Goal: Task Accomplishment & Management: Complete application form

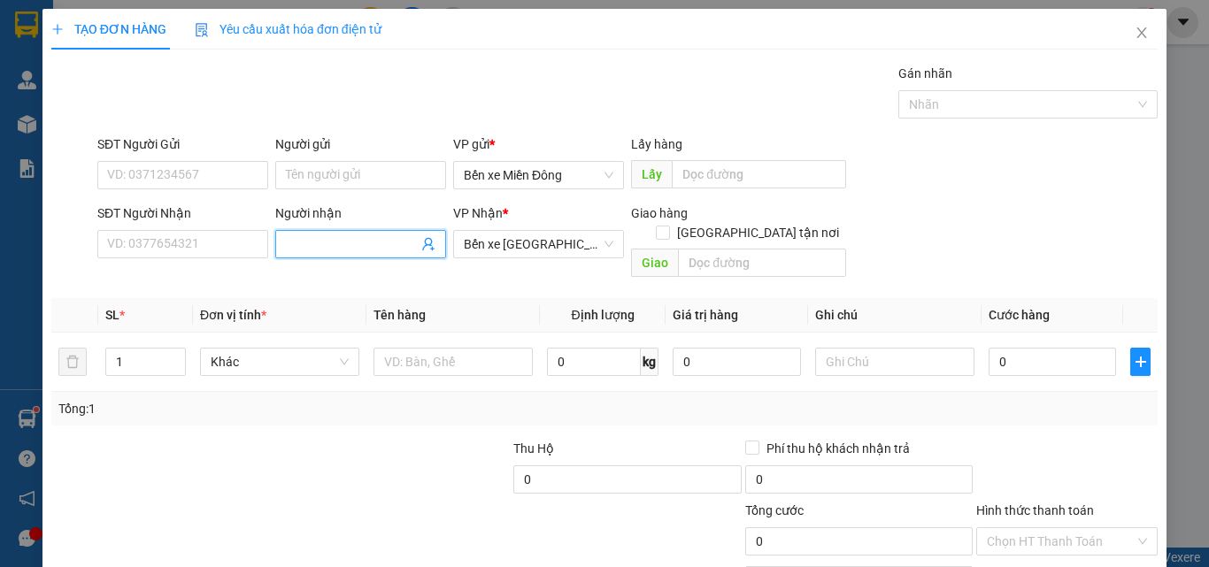
click at [357, 234] on span at bounding box center [360, 244] width 171 height 28
type input "P"
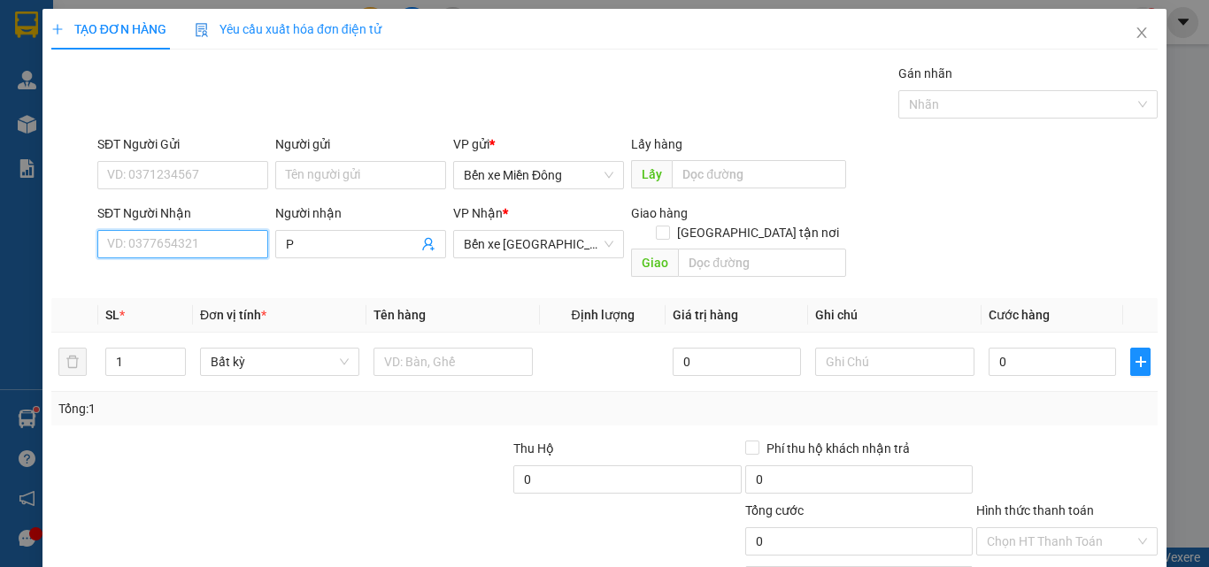
click at [239, 242] on input "SĐT Người Nhận" at bounding box center [182, 244] width 171 height 28
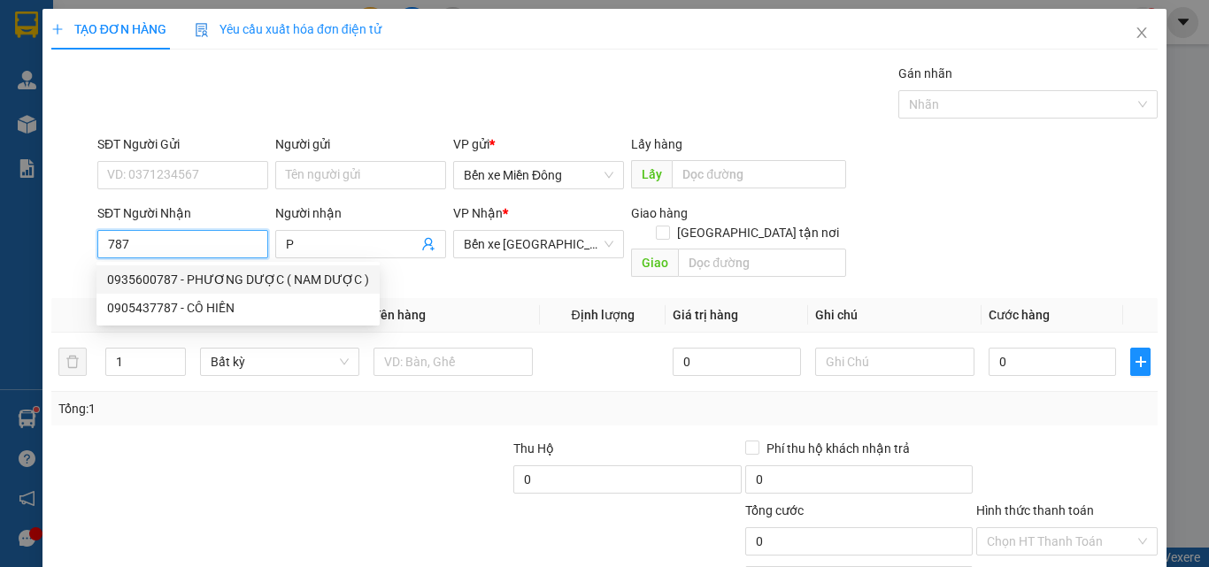
click at [326, 277] on div "0935600787 - PHƯƠNG DƯỢC ( NAM DƯỢC )" at bounding box center [238, 279] width 262 height 19
type input "0935600787"
type input "PHƯƠNG DƯỢC ( NAM DƯỢC )"
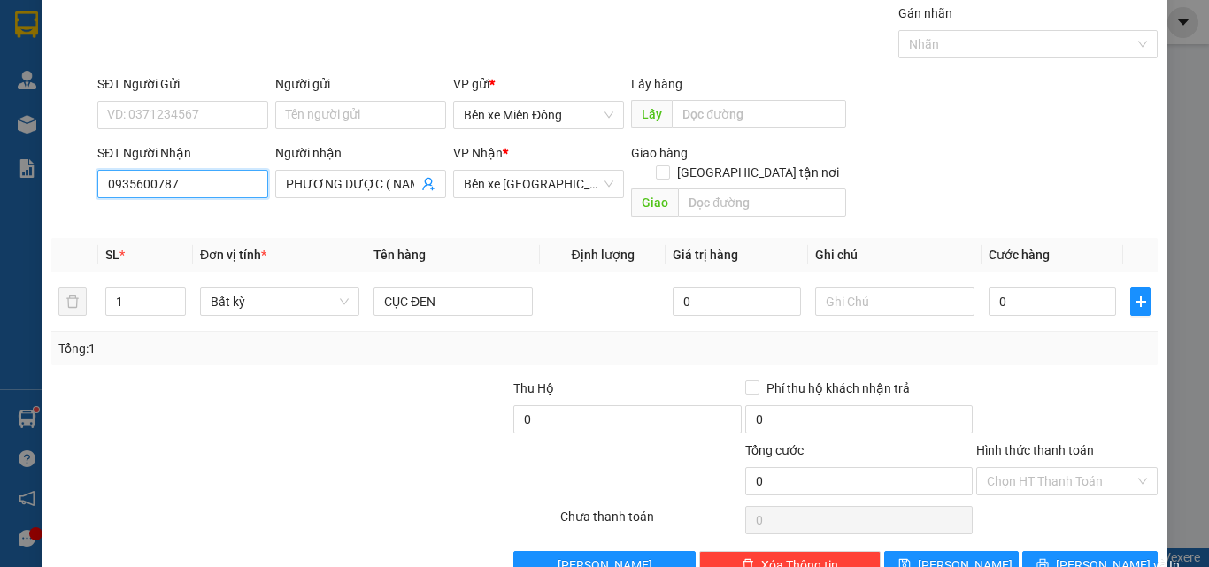
scroll to position [88, 0]
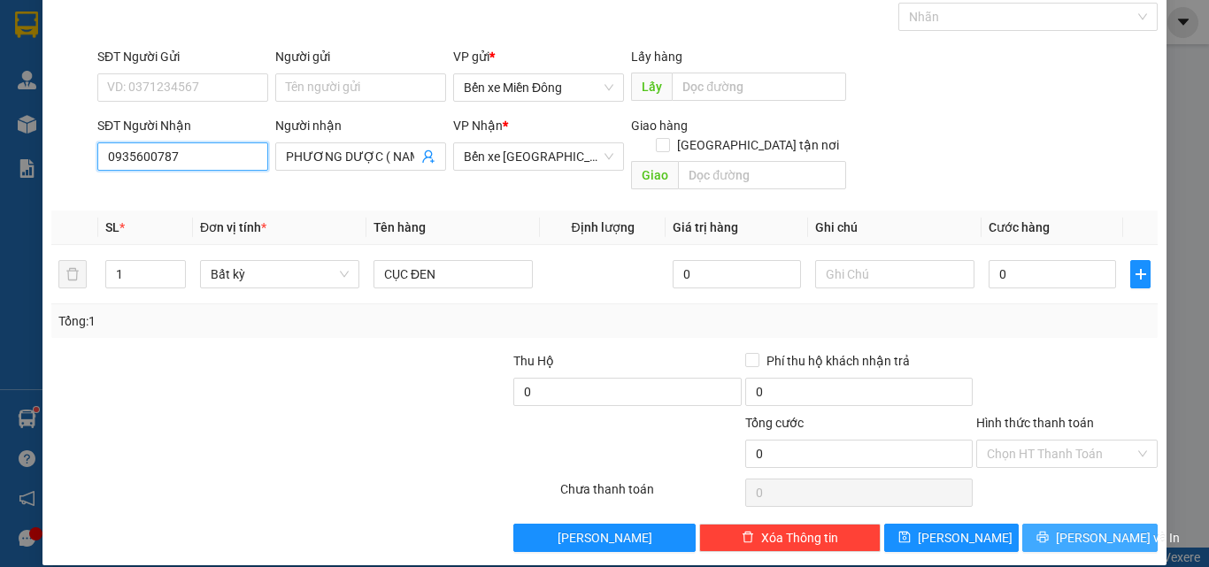
type input "0935600787"
click at [1075, 529] on span "[PERSON_NAME] và In" at bounding box center [1118, 538] width 124 height 19
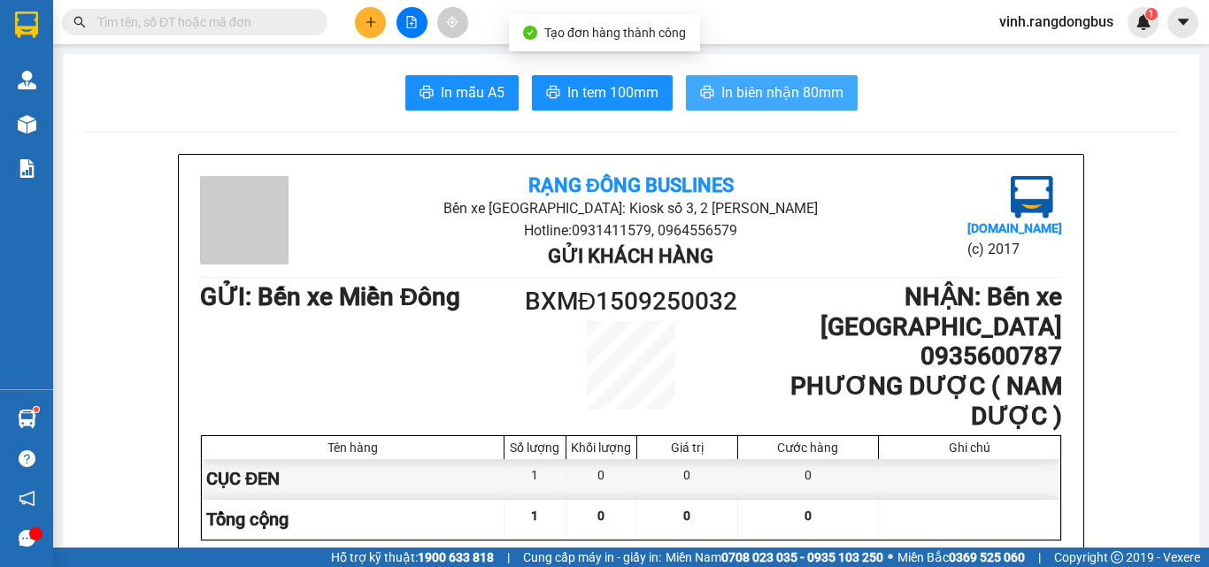
click at [726, 91] on span "In biên nhận 80mm" at bounding box center [783, 92] width 122 height 22
